Goal: Complete application form

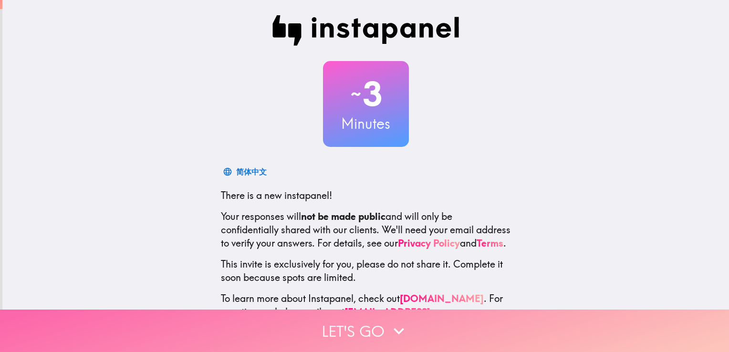
click at [366, 329] on button "Let's go" at bounding box center [364, 331] width 729 height 42
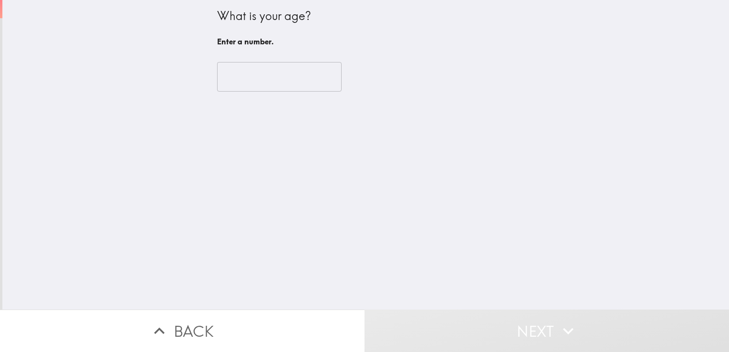
click at [255, 77] on input "number" at bounding box center [279, 77] width 125 height 30
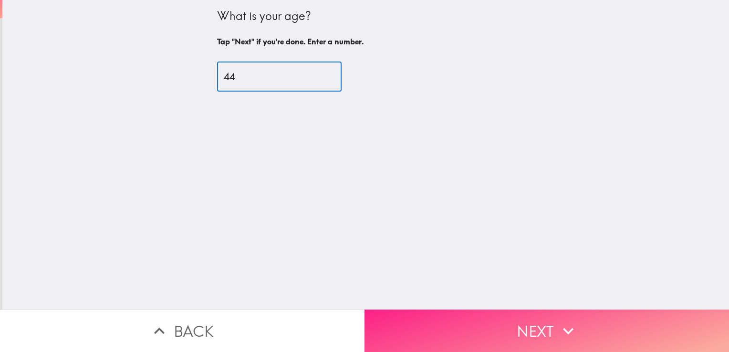
type input "44"
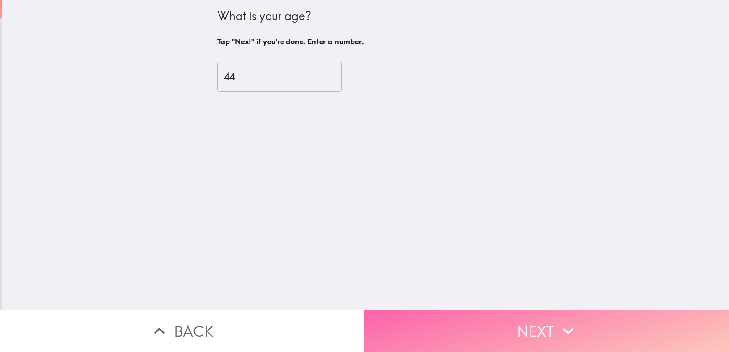
click at [473, 327] on button "Next" at bounding box center [546, 331] width 364 height 42
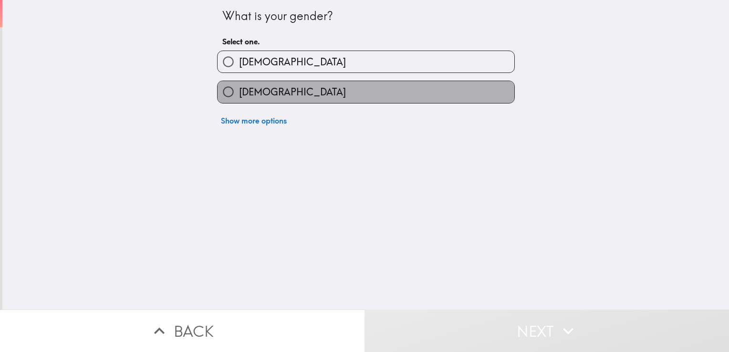
click at [374, 98] on label "[DEMOGRAPHIC_DATA]" at bounding box center [366, 91] width 297 height 21
click at [239, 98] on input "[DEMOGRAPHIC_DATA]" at bounding box center [228, 91] width 21 height 21
radio input "true"
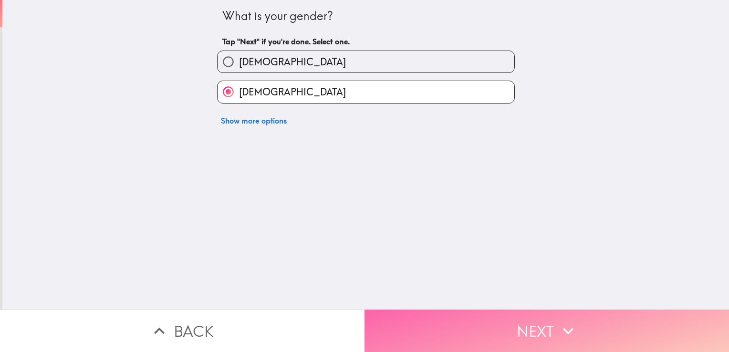
click at [425, 310] on button "Next" at bounding box center [546, 331] width 364 height 42
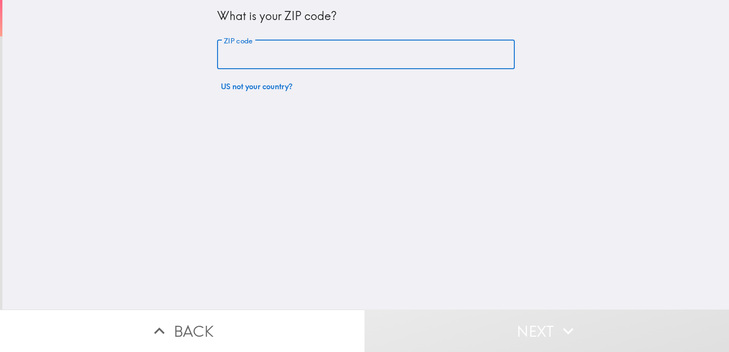
click at [328, 55] on input "ZIP code" at bounding box center [366, 55] width 298 height 30
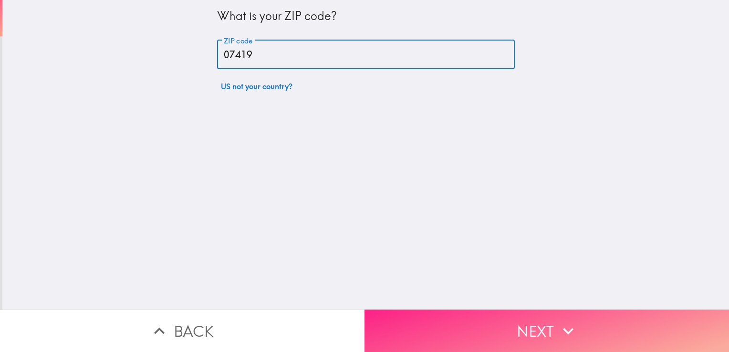
type input "07419"
click at [420, 310] on button "Next" at bounding box center [546, 331] width 364 height 42
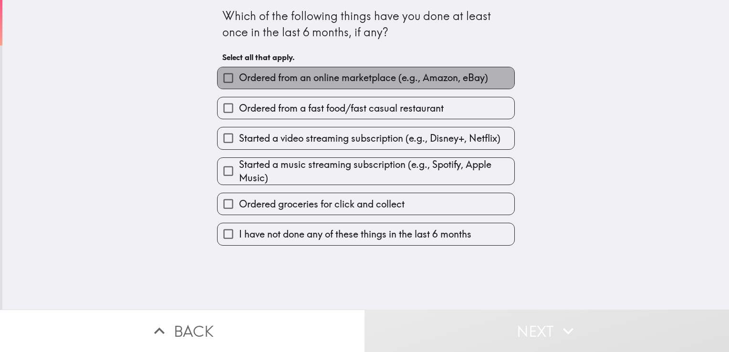
click at [332, 74] on span "Ordered from an online marketplace (e.g., Amazon, eBay)" at bounding box center [363, 77] width 249 height 13
click at [239, 74] on input "Ordered from an online marketplace (e.g., Amazon, eBay)" at bounding box center [228, 77] width 21 height 21
checkbox input "true"
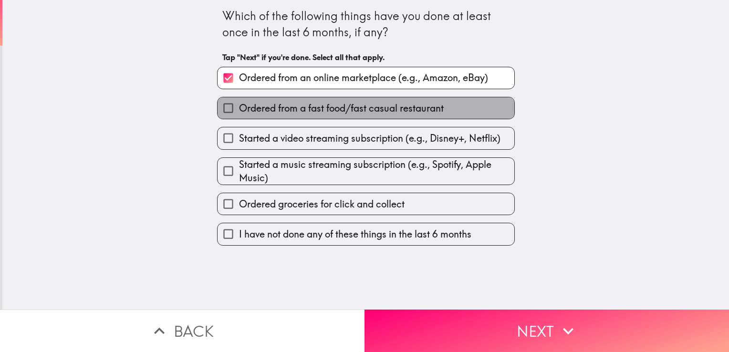
click at [329, 100] on label "Ordered from a fast food/fast casual restaurant" at bounding box center [366, 107] width 297 height 21
click at [239, 100] on input "Ordered from a fast food/fast casual restaurant" at bounding box center [228, 107] width 21 height 21
checkbox input "true"
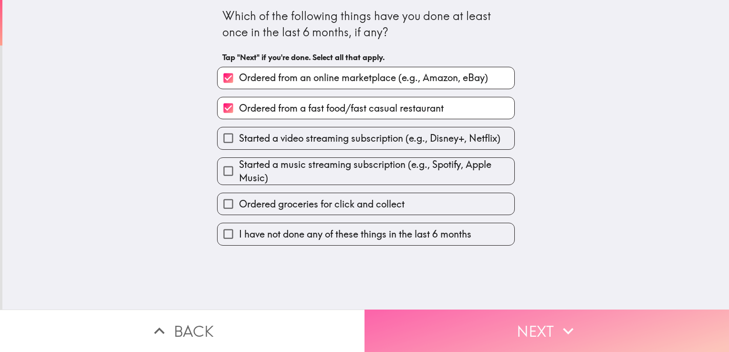
click at [397, 328] on button "Next" at bounding box center [546, 331] width 364 height 42
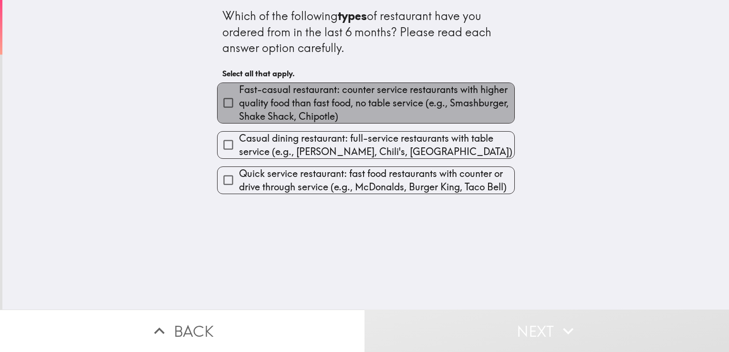
click at [248, 90] on span "Fast-casual restaurant: counter service restaurants with higher quality food th…" at bounding box center [376, 103] width 275 height 40
click at [239, 92] on input "Fast-casual restaurant: counter service restaurants with higher quality food th…" at bounding box center [228, 102] width 21 height 21
checkbox input "true"
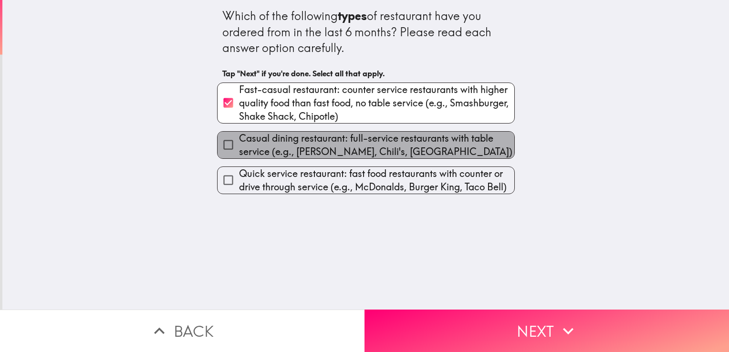
click at [239, 140] on span "Casual dining restaurant: full-service restaurants with table service (e.g., [P…" at bounding box center [376, 145] width 275 height 27
click at [236, 140] on input "Casual dining restaurant: full-service restaurants with table service (e.g., [P…" at bounding box center [228, 144] width 21 height 21
checkbox input "true"
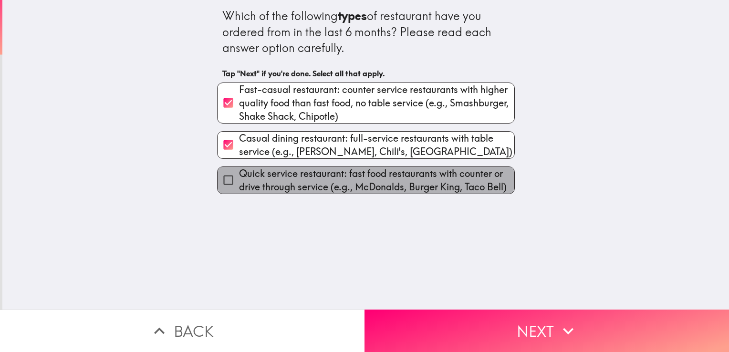
click at [239, 181] on span "Quick service restaurant: fast food restaurants with counter or drive through s…" at bounding box center [376, 180] width 275 height 27
click at [235, 181] on input "Quick service restaurant: fast food restaurants with counter or drive through s…" at bounding box center [228, 179] width 21 height 21
checkbox input "true"
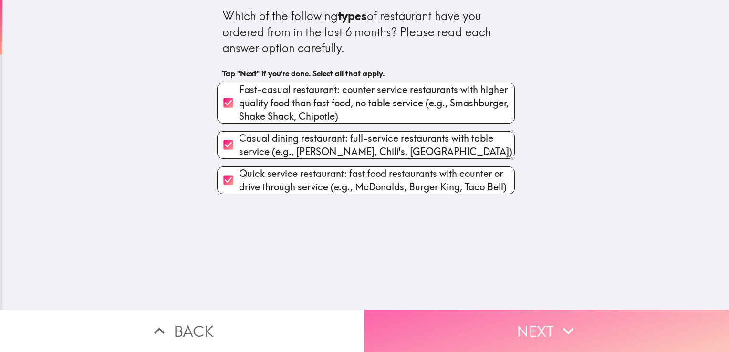
click at [450, 311] on button "Next" at bounding box center [546, 331] width 364 height 42
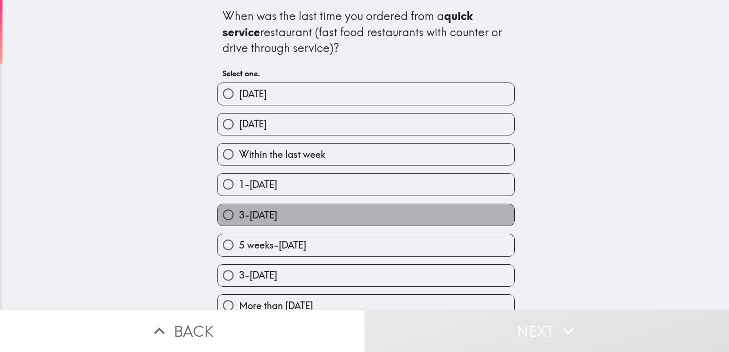
click at [420, 213] on label "3-[DATE]" at bounding box center [366, 214] width 297 height 21
click at [239, 213] on input "3-[DATE]" at bounding box center [228, 214] width 21 height 21
radio input "true"
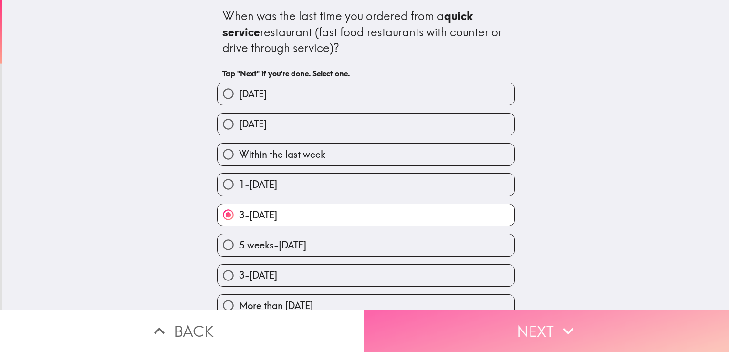
click at [561, 321] on icon "button" at bounding box center [568, 331] width 21 height 21
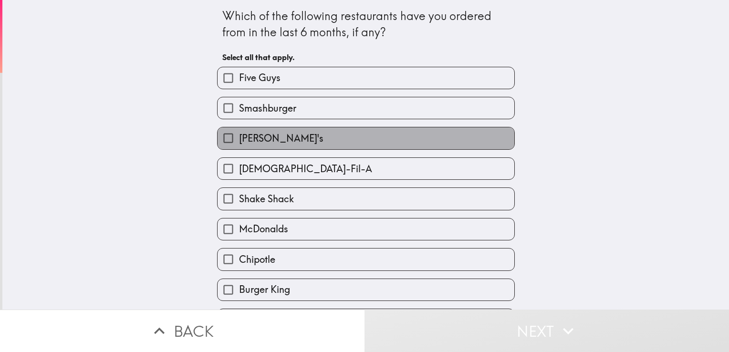
click at [448, 141] on label "[PERSON_NAME]'s" at bounding box center [366, 137] width 297 height 21
click at [239, 141] on input "[PERSON_NAME]'s" at bounding box center [228, 137] width 21 height 21
checkbox input "true"
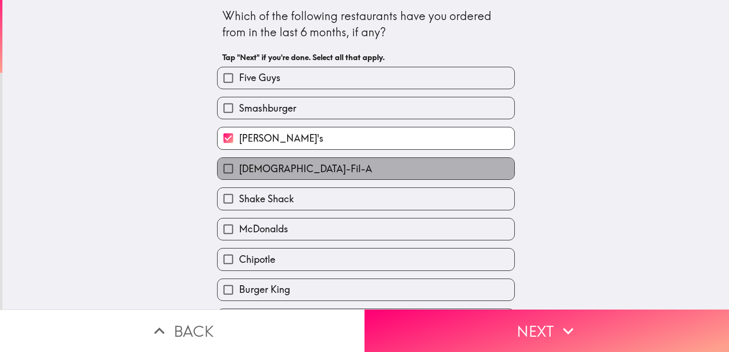
click at [429, 170] on label "[DEMOGRAPHIC_DATA]-Fil-A" at bounding box center [366, 168] width 297 height 21
click at [239, 170] on input "[DEMOGRAPHIC_DATA]-Fil-A" at bounding box center [228, 168] width 21 height 21
checkbox input "true"
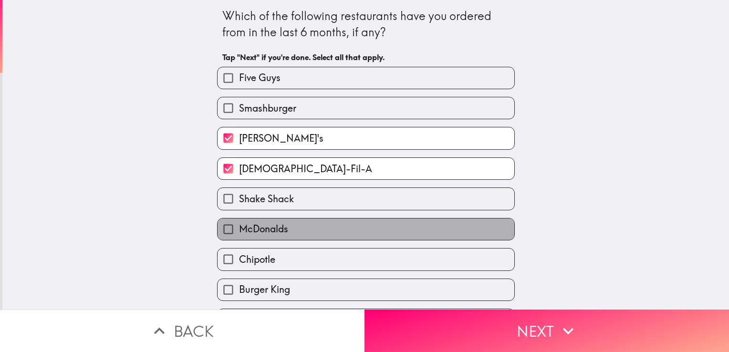
click at [411, 225] on label "McDonalds" at bounding box center [366, 228] width 297 height 21
click at [239, 225] on input "McDonalds" at bounding box center [228, 228] width 21 height 21
checkbox input "true"
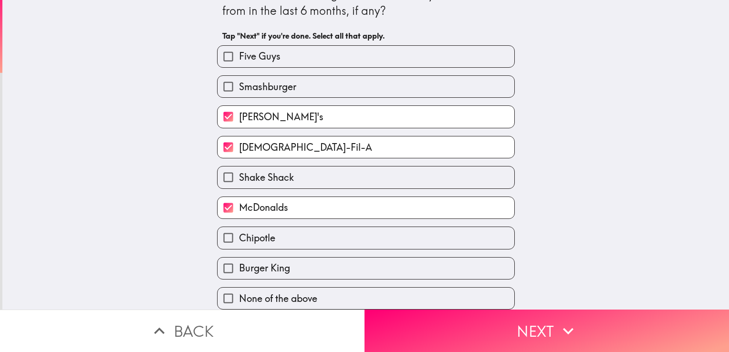
scroll to position [27, 0]
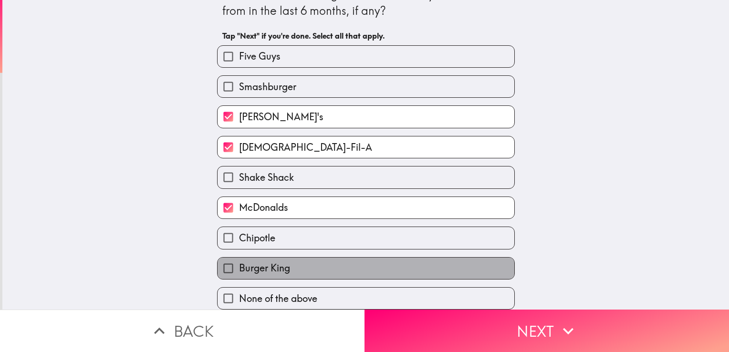
click at [408, 260] on label "Burger King" at bounding box center [366, 268] width 297 height 21
click at [239, 260] on input "Burger King" at bounding box center [228, 268] width 21 height 21
checkbox input "true"
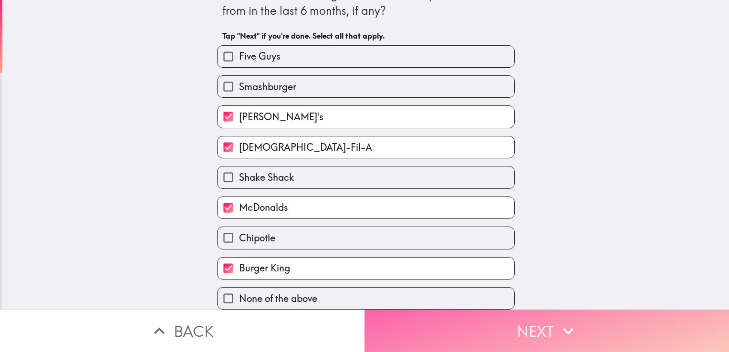
click at [483, 327] on button "Next" at bounding box center [546, 331] width 364 height 42
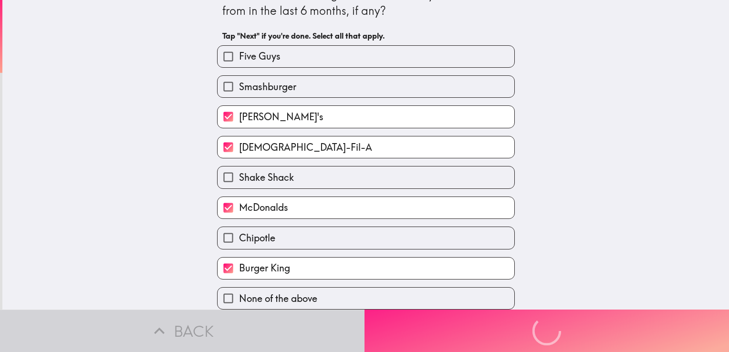
scroll to position [0, 0]
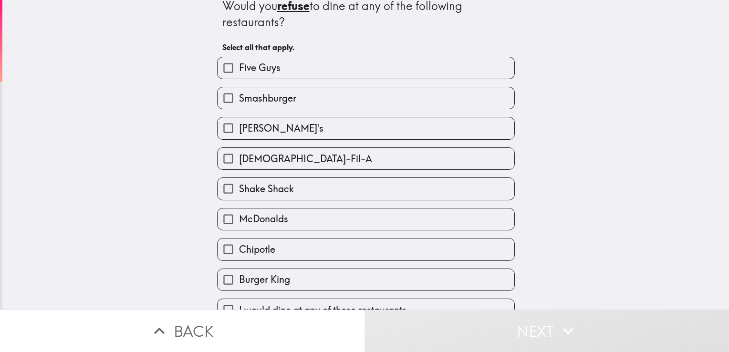
scroll to position [27, 0]
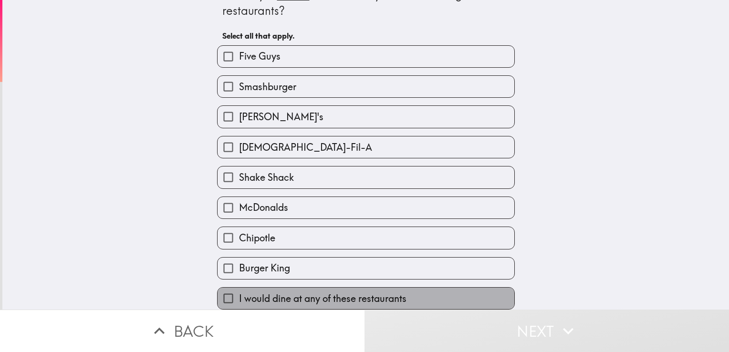
click at [424, 290] on label "I would dine at any of these restaurants" at bounding box center [366, 298] width 297 height 21
click at [239, 290] on input "I would dine at any of these restaurants" at bounding box center [228, 298] width 21 height 21
checkbox input "true"
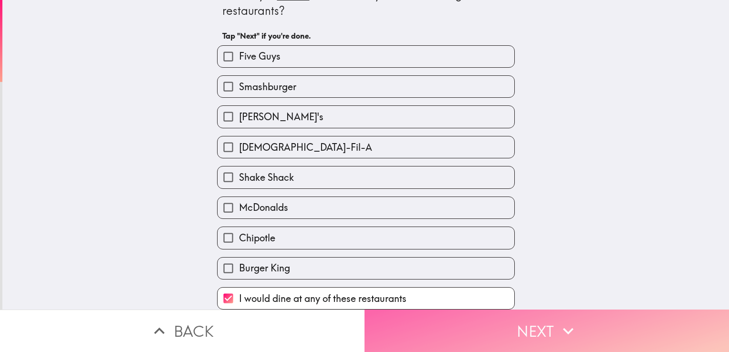
click at [472, 332] on button "Next" at bounding box center [546, 331] width 364 height 42
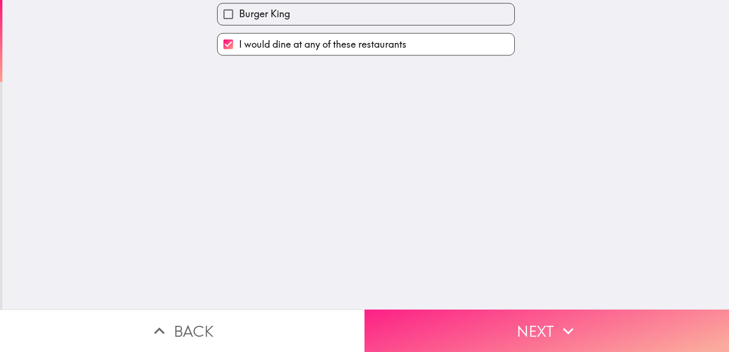
scroll to position [0, 0]
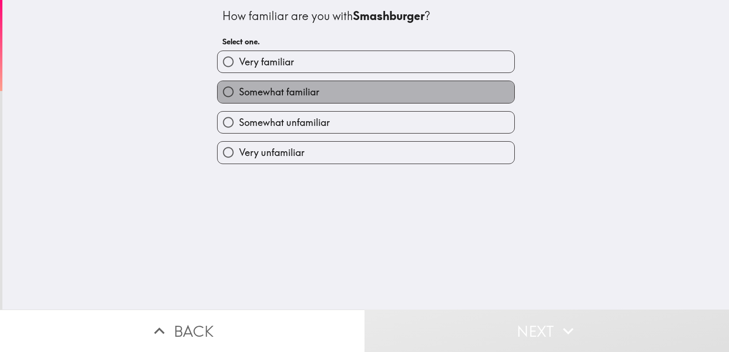
click at [405, 93] on label "Somewhat familiar" at bounding box center [366, 91] width 297 height 21
click at [239, 93] on input "Somewhat familiar" at bounding box center [228, 91] width 21 height 21
radio input "true"
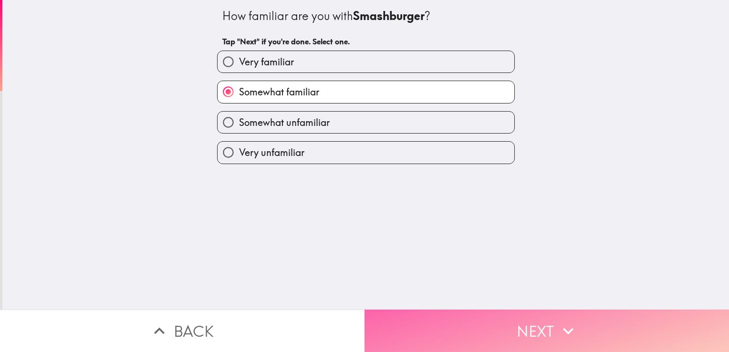
click at [477, 317] on button "Next" at bounding box center [546, 331] width 364 height 42
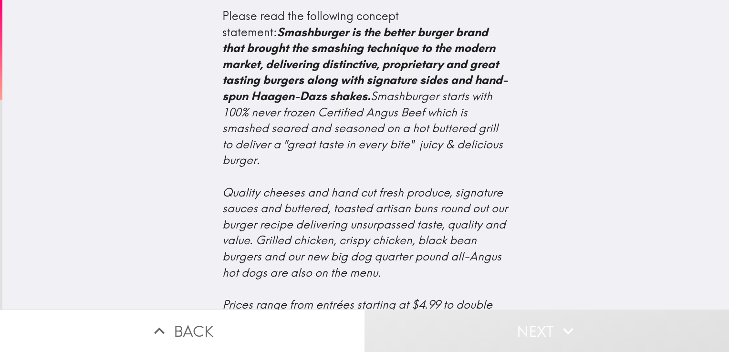
click at [696, 154] on div "Please read the following concept statement: Smashburger is the better burger b…" at bounding box center [365, 155] width 727 height 310
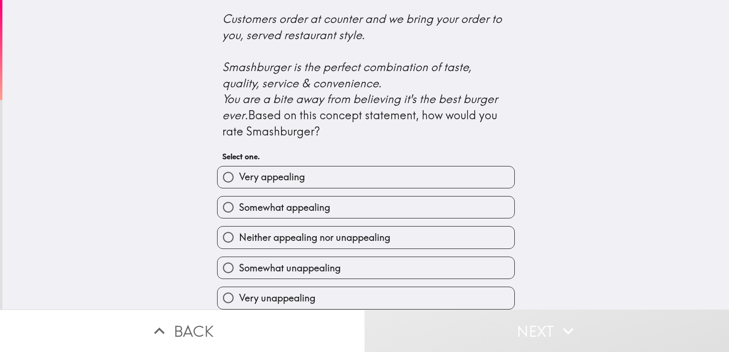
scroll to position [403, 0]
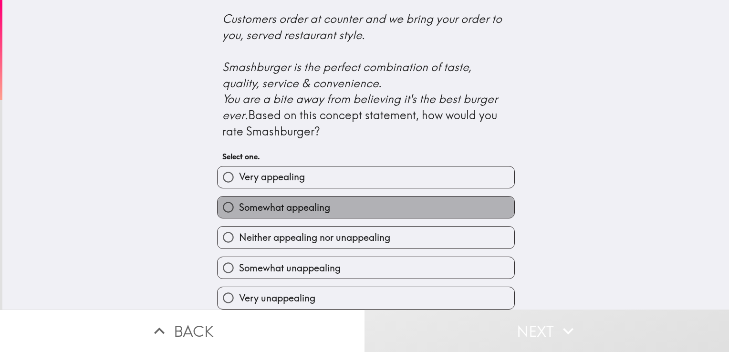
click at [431, 202] on label "Somewhat appealing" at bounding box center [366, 207] width 297 height 21
click at [239, 202] on input "Somewhat appealing" at bounding box center [228, 207] width 21 height 21
radio input "true"
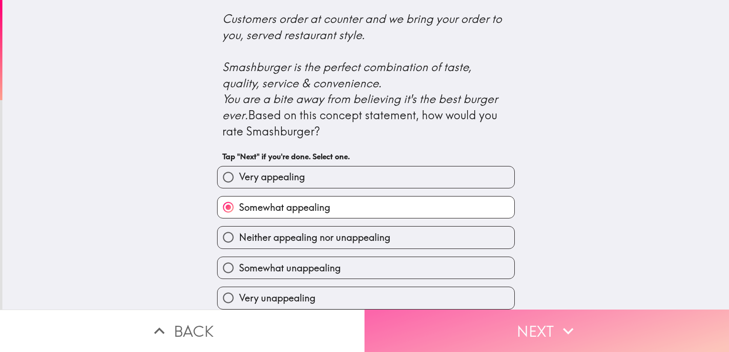
click at [562, 321] on icon "button" at bounding box center [568, 331] width 21 height 21
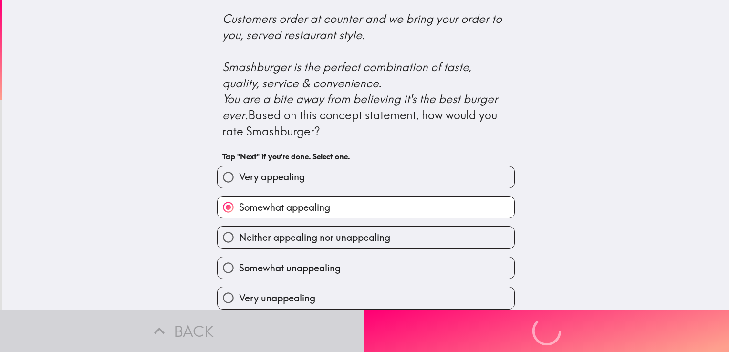
scroll to position [0, 0]
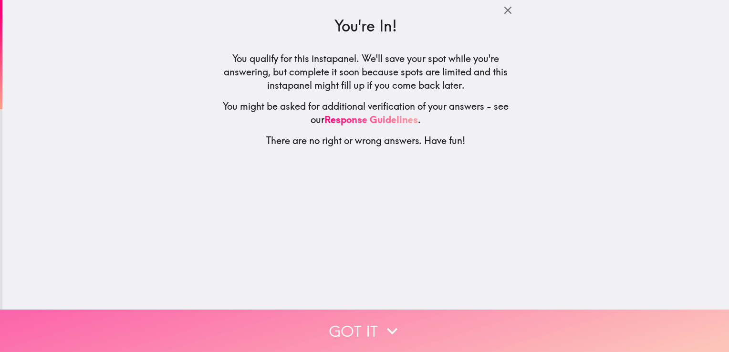
click at [359, 322] on button "Got it" at bounding box center [364, 331] width 729 height 42
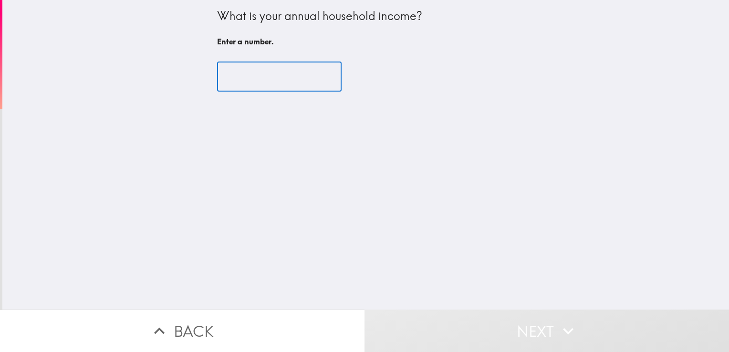
click at [301, 73] on input "number" at bounding box center [279, 77] width 125 height 30
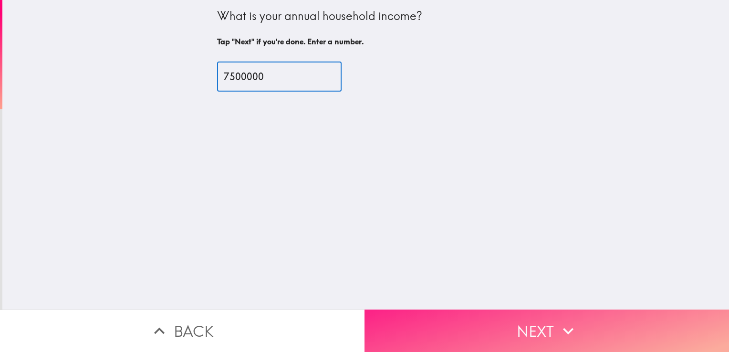
type input "7500000"
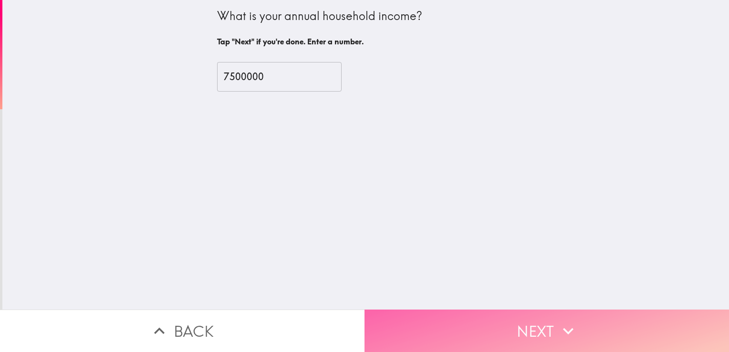
click at [415, 320] on button "Next" at bounding box center [546, 331] width 364 height 42
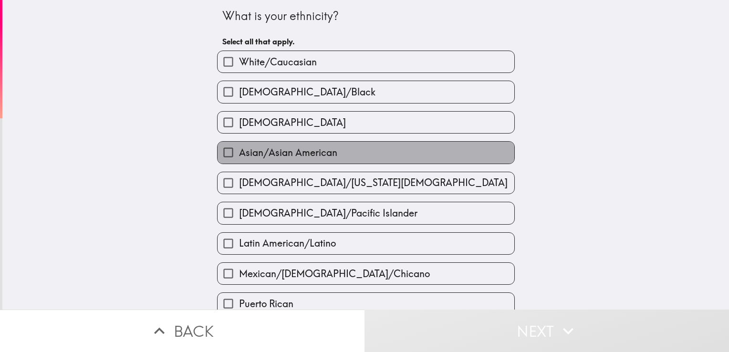
click at [343, 147] on label "Asian/Asian American" at bounding box center [366, 152] width 297 height 21
click at [239, 147] on input "Asian/Asian American" at bounding box center [228, 152] width 21 height 21
checkbox input "true"
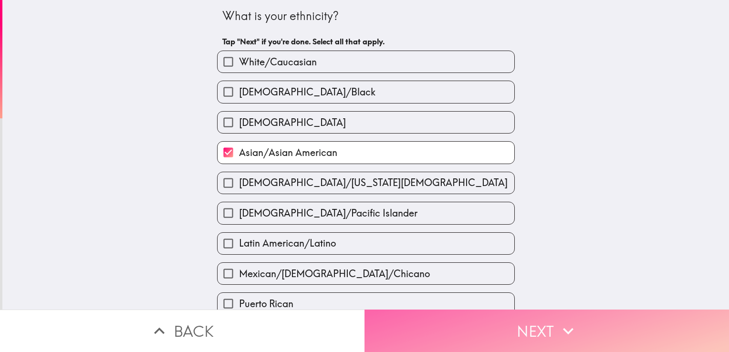
click at [462, 332] on button "Next" at bounding box center [546, 331] width 364 height 42
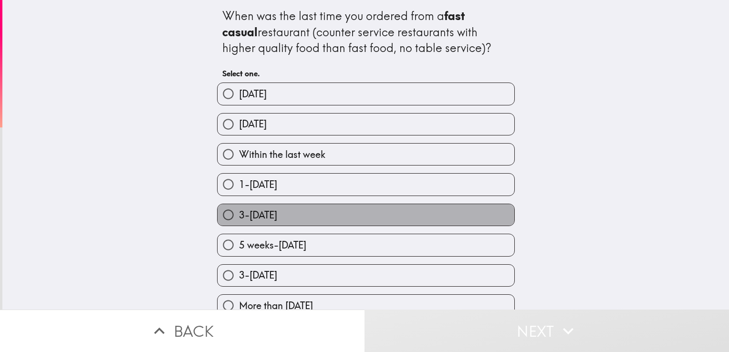
click at [431, 214] on label "3-[DATE]" at bounding box center [366, 214] width 297 height 21
click at [239, 214] on input "3-[DATE]" at bounding box center [228, 214] width 21 height 21
radio input "true"
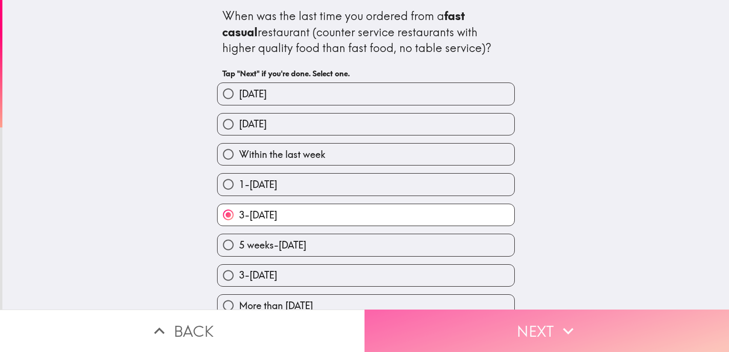
click at [452, 317] on button "Next" at bounding box center [546, 331] width 364 height 42
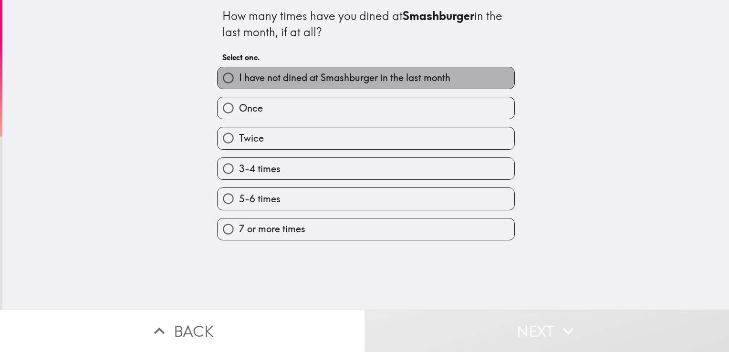
click at [363, 85] on label "I have not dined at Smashburger in the last month" at bounding box center [366, 77] width 297 height 21
click at [239, 85] on input "I have not dined at Smashburger in the last month" at bounding box center [228, 77] width 21 height 21
radio input "true"
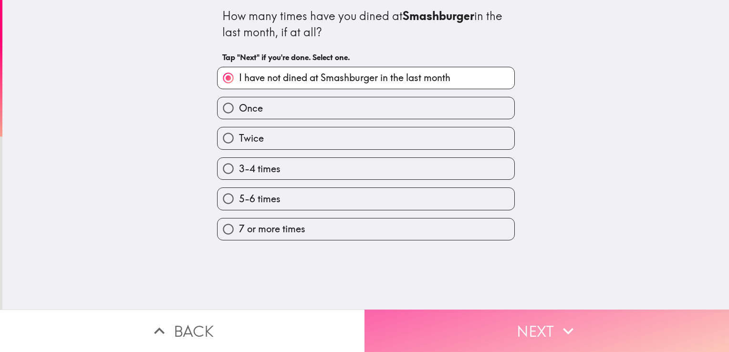
click at [423, 318] on button "Next" at bounding box center [546, 331] width 364 height 42
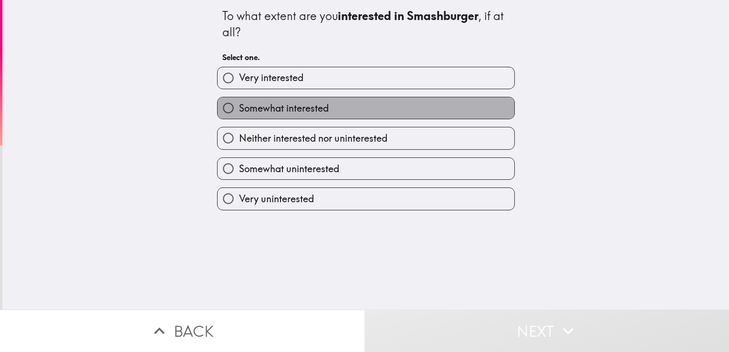
click at [412, 102] on label "Somewhat interested" at bounding box center [366, 107] width 297 height 21
click at [239, 102] on input "Somewhat interested" at bounding box center [228, 107] width 21 height 21
radio input "true"
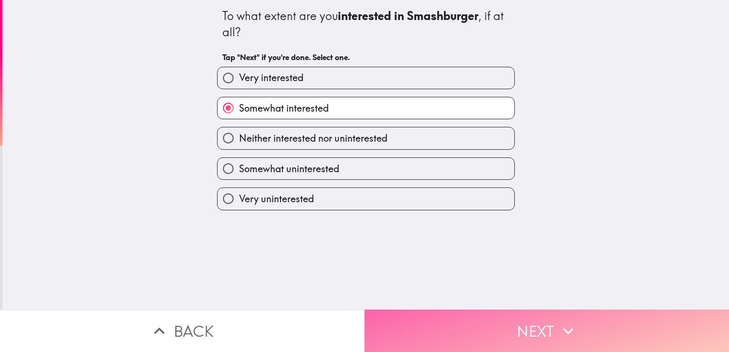
click at [426, 310] on button "Next" at bounding box center [546, 331] width 364 height 42
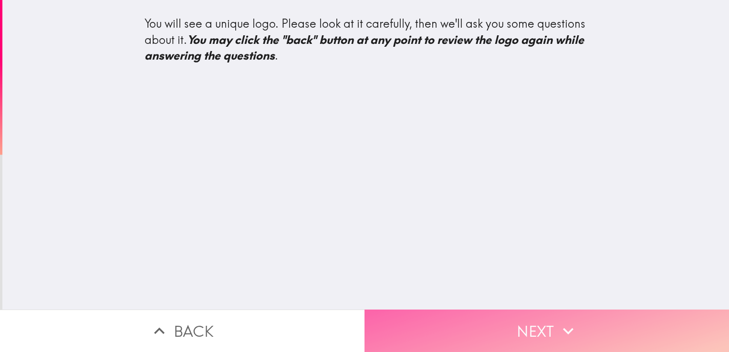
click at [427, 328] on button "Next" at bounding box center [546, 331] width 364 height 42
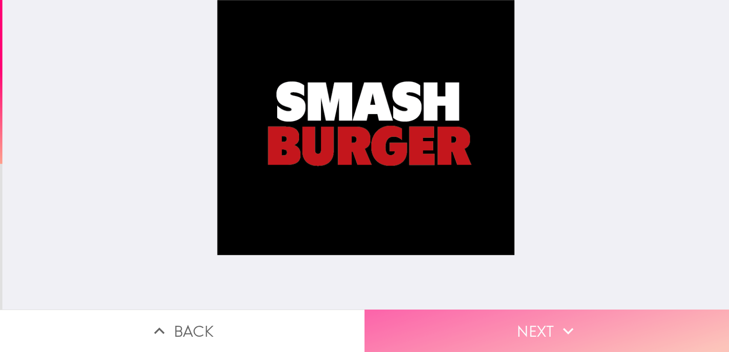
click at [506, 326] on button "Next" at bounding box center [546, 331] width 364 height 42
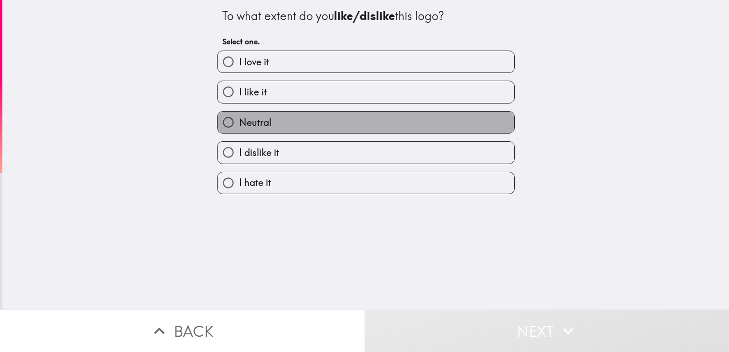
click at [425, 129] on label "Neutral" at bounding box center [366, 122] width 297 height 21
click at [239, 129] on input "Neutral" at bounding box center [228, 122] width 21 height 21
radio input "true"
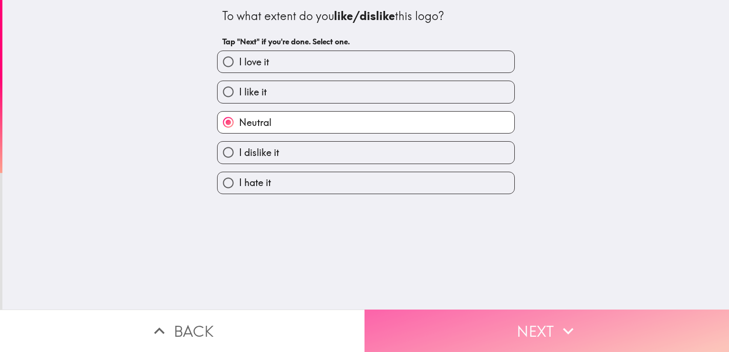
click at [479, 312] on button "Next" at bounding box center [546, 331] width 364 height 42
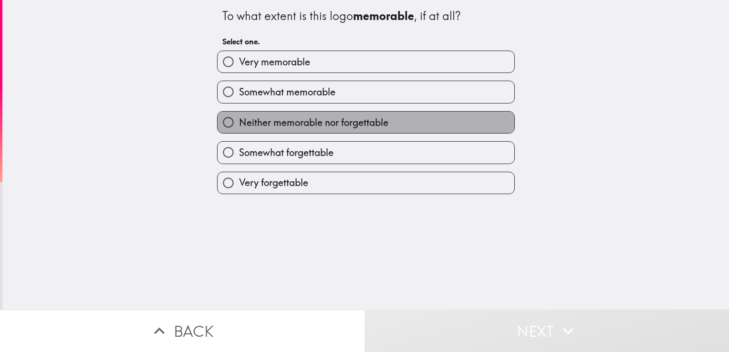
click at [425, 121] on label "Neither memorable nor forgettable" at bounding box center [366, 122] width 297 height 21
click at [239, 121] on input "Neither memorable nor forgettable" at bounding box center [228, 122] width 21 height 21
radio input "true"
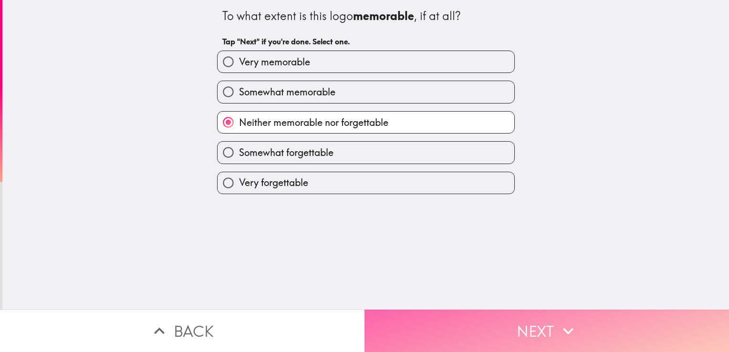
click at [451, 312] on button "Next" at bounding box center [546, 331] width 364 height 42
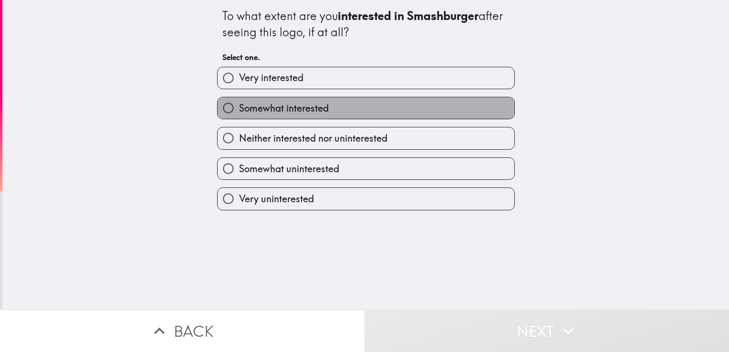
click at [412, 102] on label "Somewhat interested" at bounding box center [366, 107] width 297 height 21
click at [239, 102] on input "Somewhat interested" at bounding box center [228, 107] width 21 height 21
radio input "true"
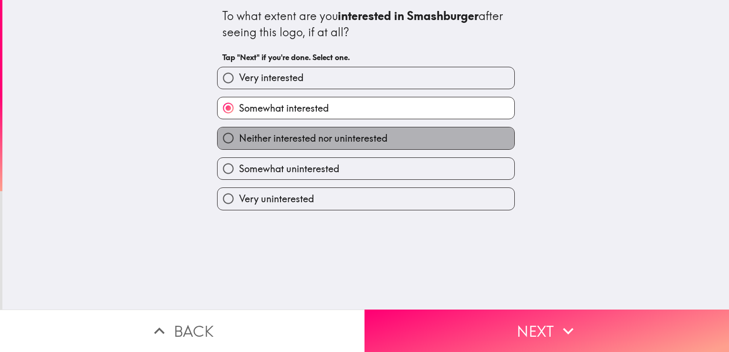
click at [427, 132] on label "Neither interested nor uninterested" at bounding box center [366, 137] width 297 height 21
click at [239, 132] on input "Neither interested nor uninterested" at bounding box center [228, 137] width 21 height 21
radio input "true"
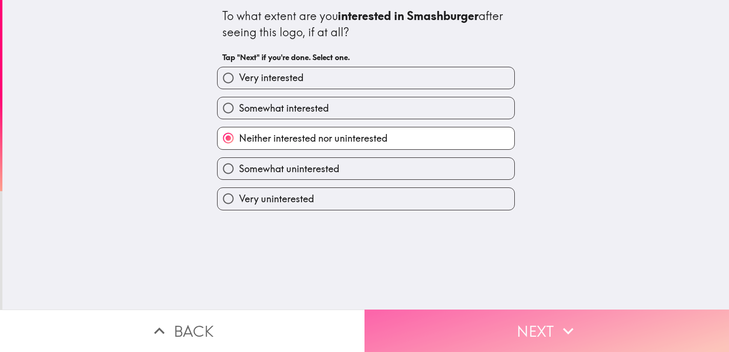
click at [439, 312] on button "Next" at bounding box center [546, 331] width 364 height 42
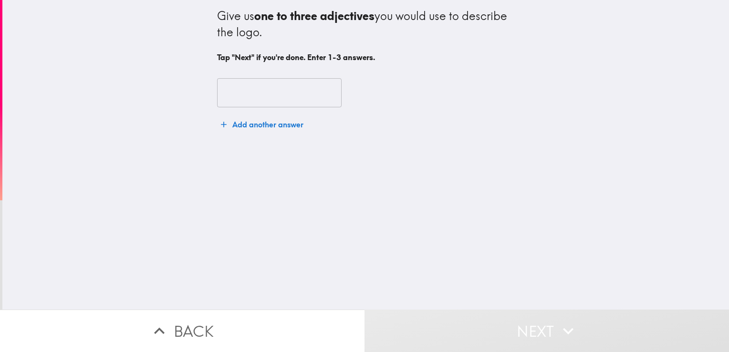
click at [307, 93] on input "text" at bounding box center [279, 93] width 125 height 30
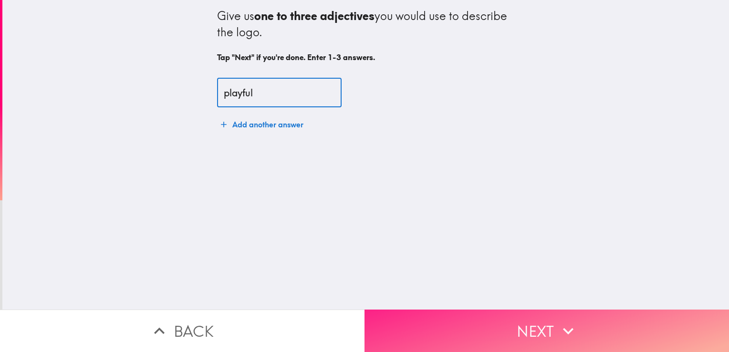
type input "playful"
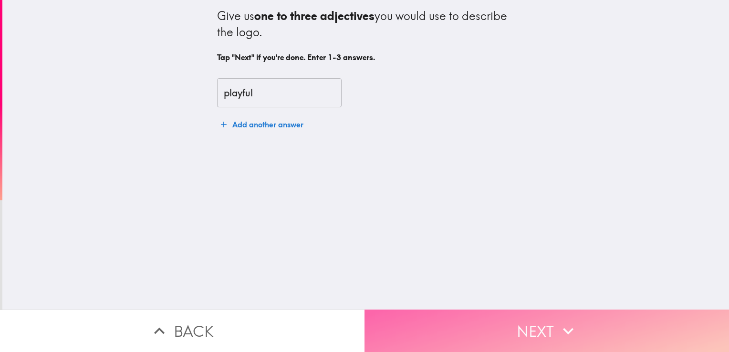
click at [436, 323] on button "Next" at bounding box center [546, 331] width 364 height 42
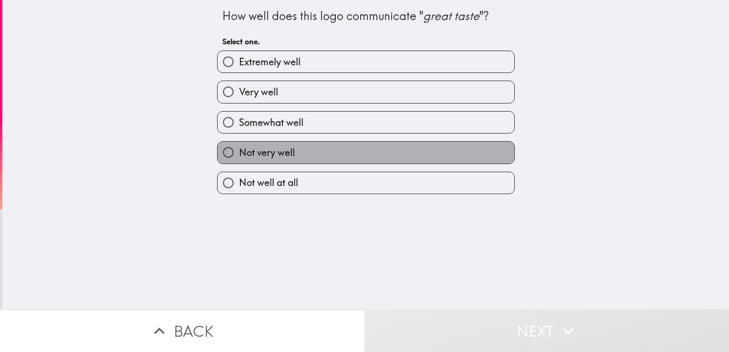
click at [457, 154] on label "Not very well" at bounding box center [366, 152] width 297 height 21
click at [239, 154] on input "Not very well" at bounding box center [228, 152] width 21 height 21
radio input "true"
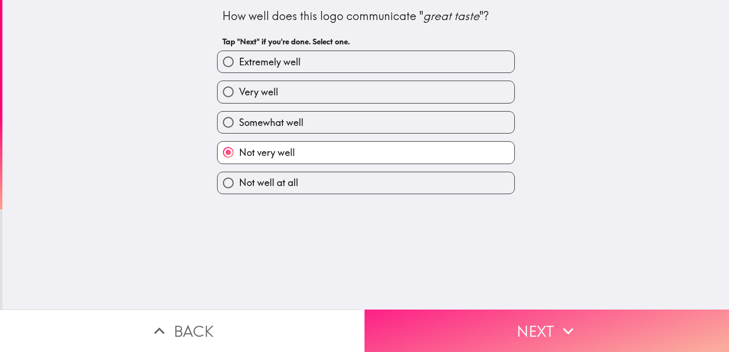
click at [487, 316] on button "Next" at bounding box center [546, 331] width 364 height 42
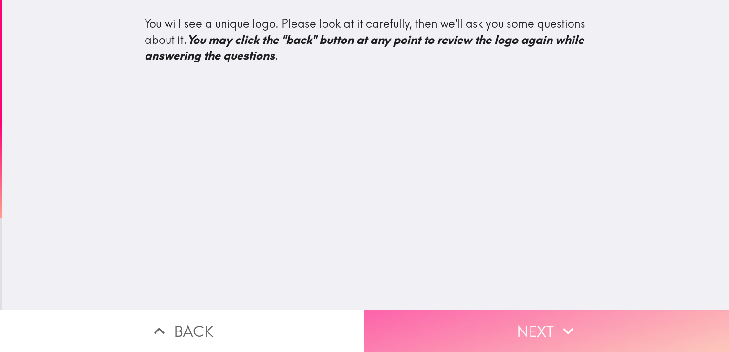
click at [483, 332] on button "Next" at bounding box center [546, 331] width 364 height 42
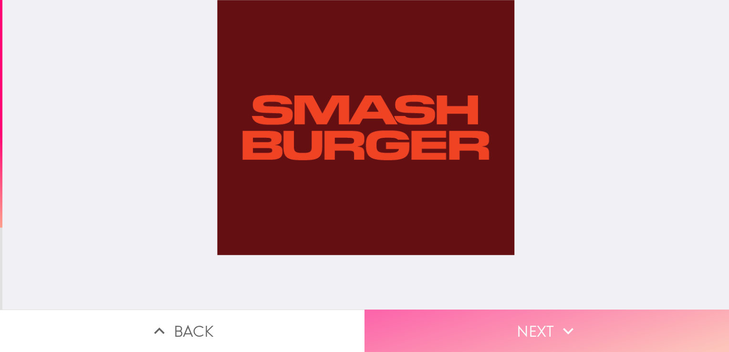
click at [529, 314] on button "Next" at bounding box center [546, 331] width 364 height 42
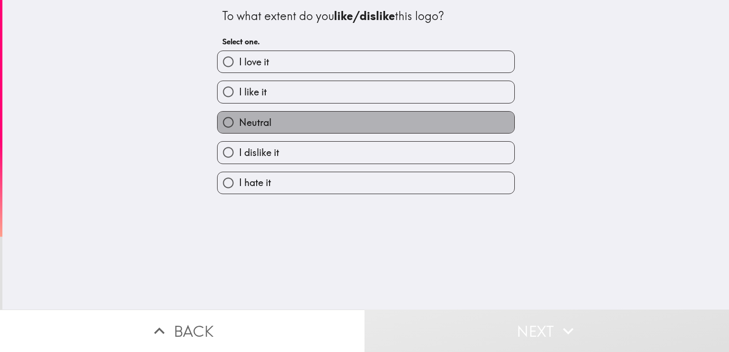
click at [439, 123] on label "Neutral" at bounding box center [366, 122] width 297 height 21
click at [239, 123] on input "Neutral" at bounding box center [228, 122] width 21 height 21
radio input "true"
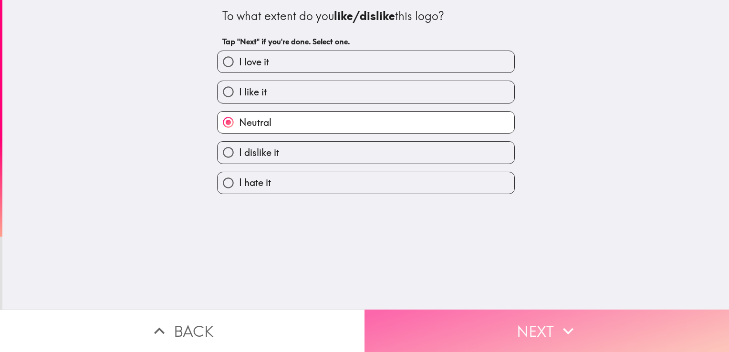
click at [462, 327] on button "Next" at bounding box center [546, 331] width 364 height 42
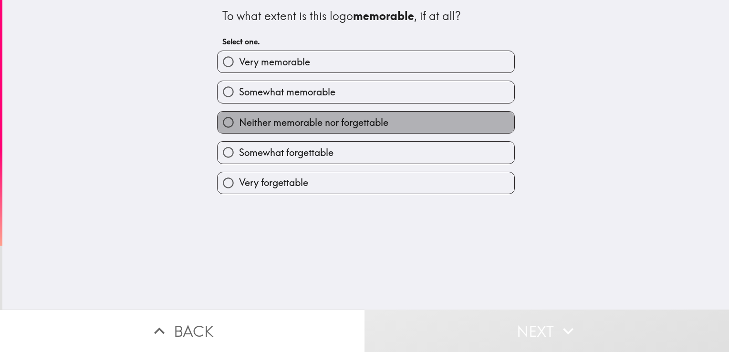
click at [432, 124] on label "Neither memorable nor forgettable" at bounding box center [366, 122] width 297 height 21
click at [239, 124] on input "Neither memorable nor forgettable" at bounding box center [228, 122] width 21 height 21
radio input "true"
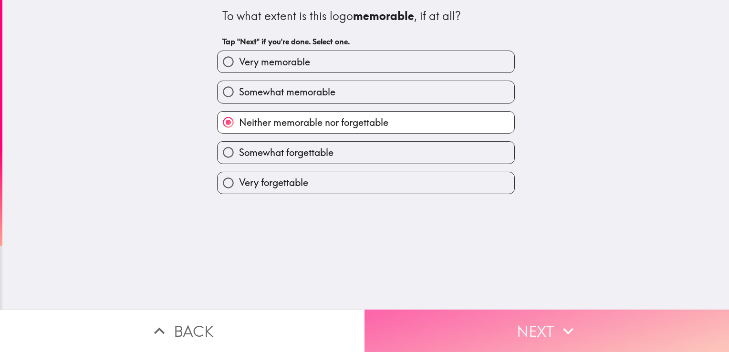
click at [448, 310] on button "Next" at bounding box center [546, 331] width 364 height 42
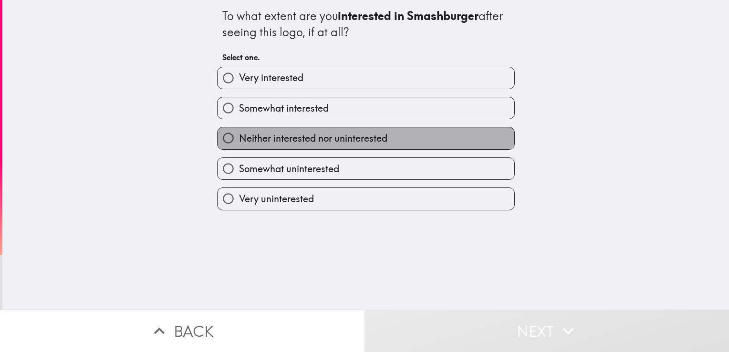
click at [439, 130] on label "Neither interested nor uninterested" at bounding box center [366, 137] width 297 height 21
click at [239, 130] on input "Neither interested nor uninterested" at bounding box center [228, 137] width 21 height 21
radio input "true"
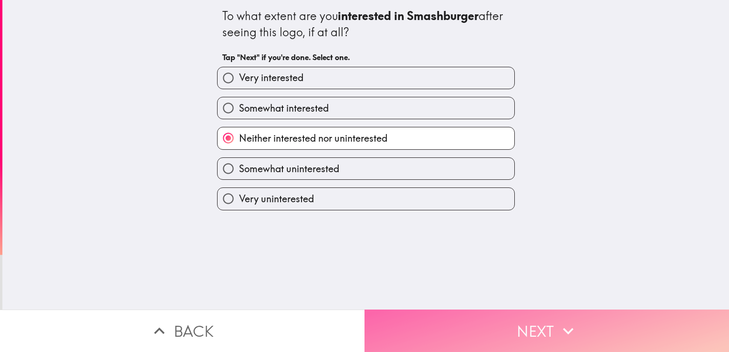
click at [436, 337] on button "Next" at bounding box center [546, 331] width 364 height 42
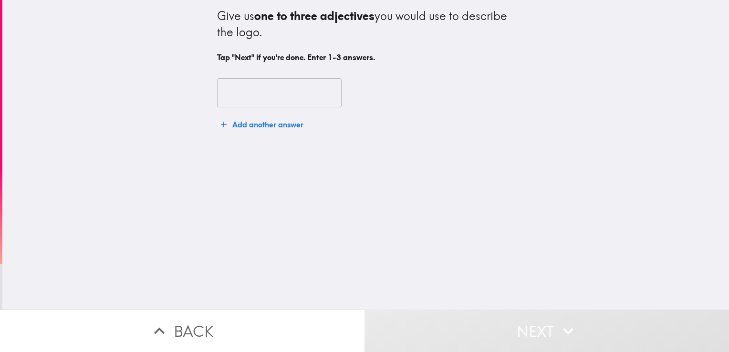
click at [305, 85] on input "text" at bounding box center [279, 93] width 125 height 30
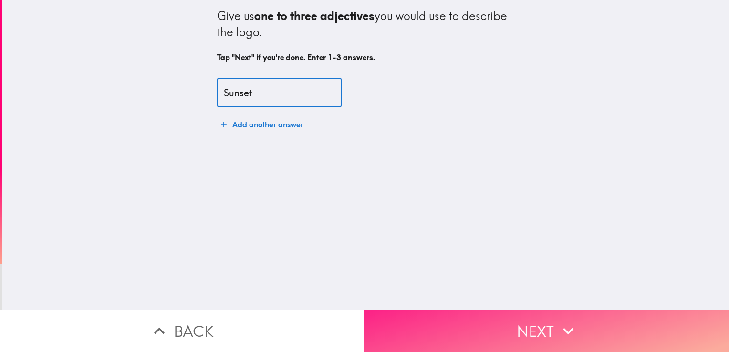
type input "Sunset"
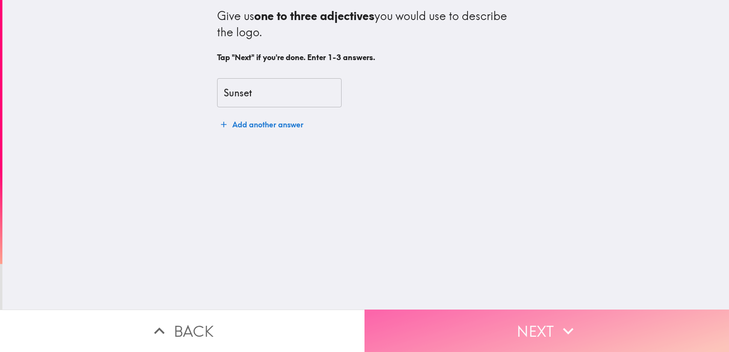
click at [428, 318] on button "Next" at bounding box center [546, 331] width 364 height 42
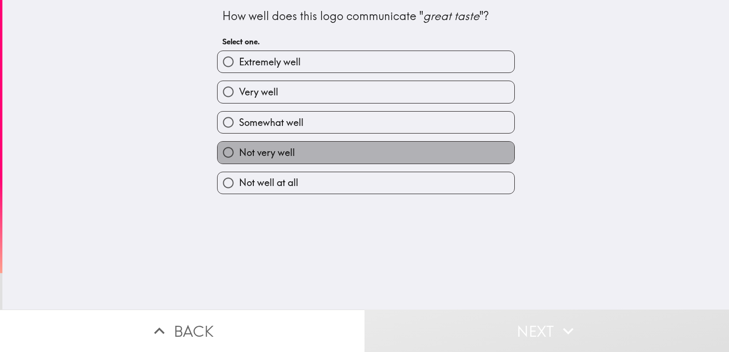
click at [405, 152] on label "Not very well" at bounding box center [366, 152] width 297 height 21
click at [239, 152] on input "Not very well" at bounding box center [228, 152] width 21 height 21
radio input "true"
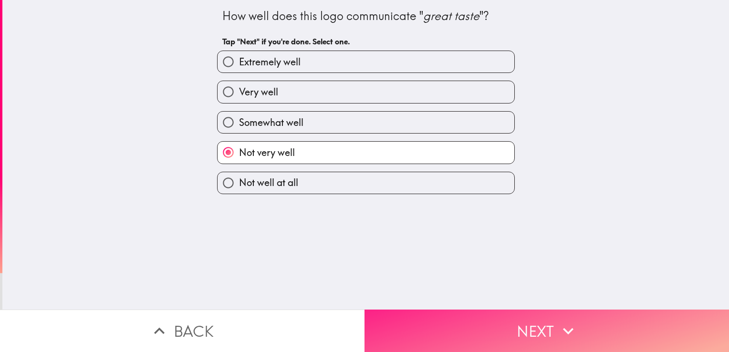
drag, startPoint x: 431, startPoint y: 300, endPoint x: 435, endPoint y: 322, distance: 22.8
click at [435, 322] on div "How well does this logo communicate " great taste "? Tap "Next" if you're done.…" at bounding box center [364, 176] width 729 height 352
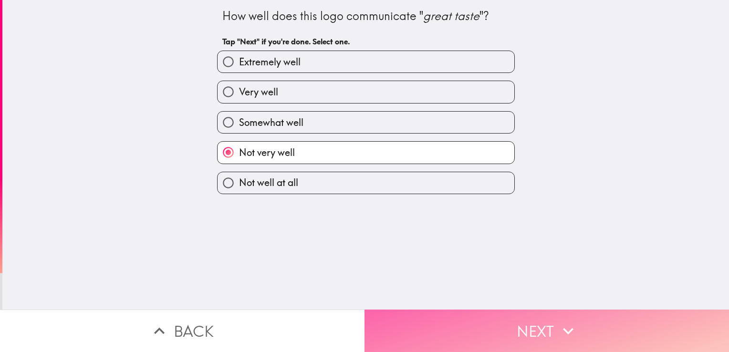
click at [435, 322] on button "Next" at bounding box center [546, 331] width 364 height 42
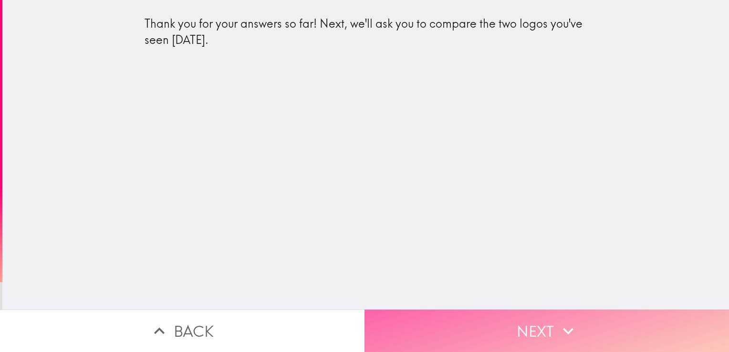
click at [454, 329] on button "Next" at bounding box center [546, 331] width 364 height 42
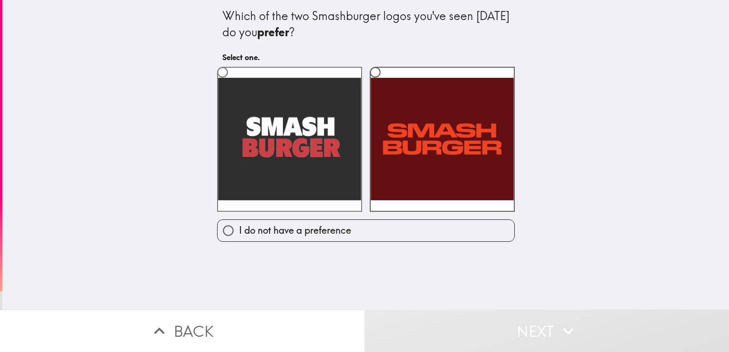
click at [274, 156] on label at bounding box center [289, 139] width 145 height 145
click at [233, 83] on input "radio" at bounding box center [222, 72] width 21 height 21
radio input "true"
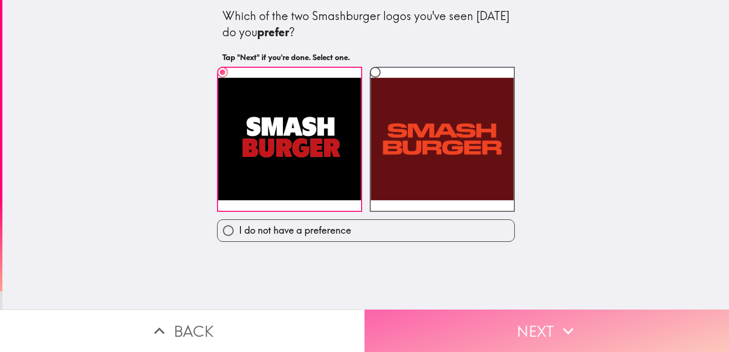
click at [423, 315] on button "Next" at bounding box center [546, 331] width 364 height 42
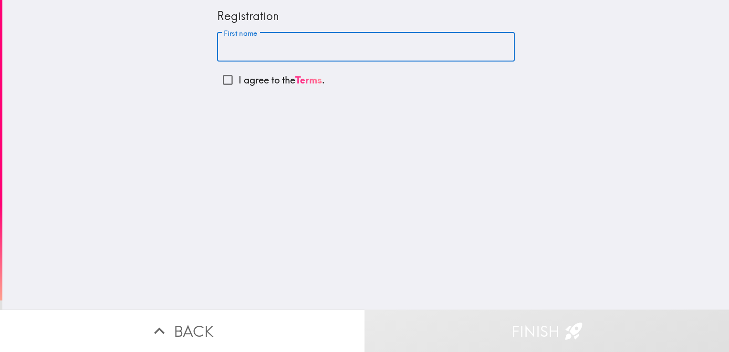
click at [344, 61] on input "First name" at bounding box center [366, 47] width 298 height 30
type input "[PERSON_NAME]"
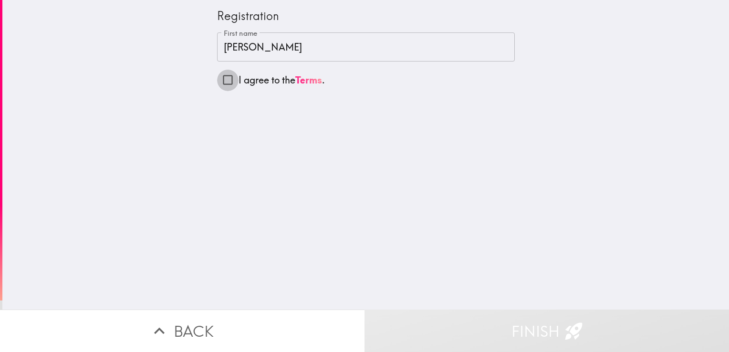
click at [224, 77] on input "I agree to the Terms ." at bounding box center [227, 79] width 21 height 21
checkbox input "true"
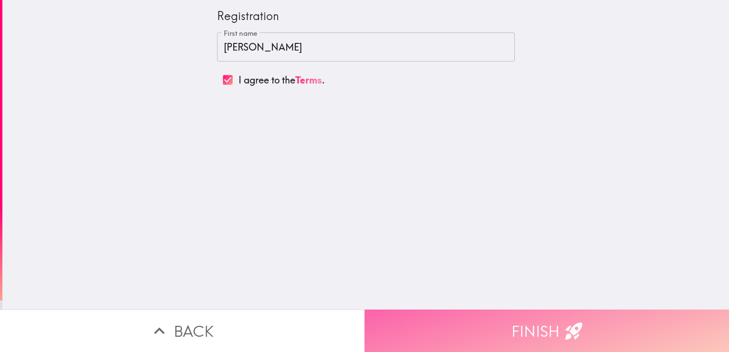
click at [429, 329] on button "Finish" at bounding box center [546, 331] width 364 height 42
